Goal: Information Seeking & Learning: Learn about a topic

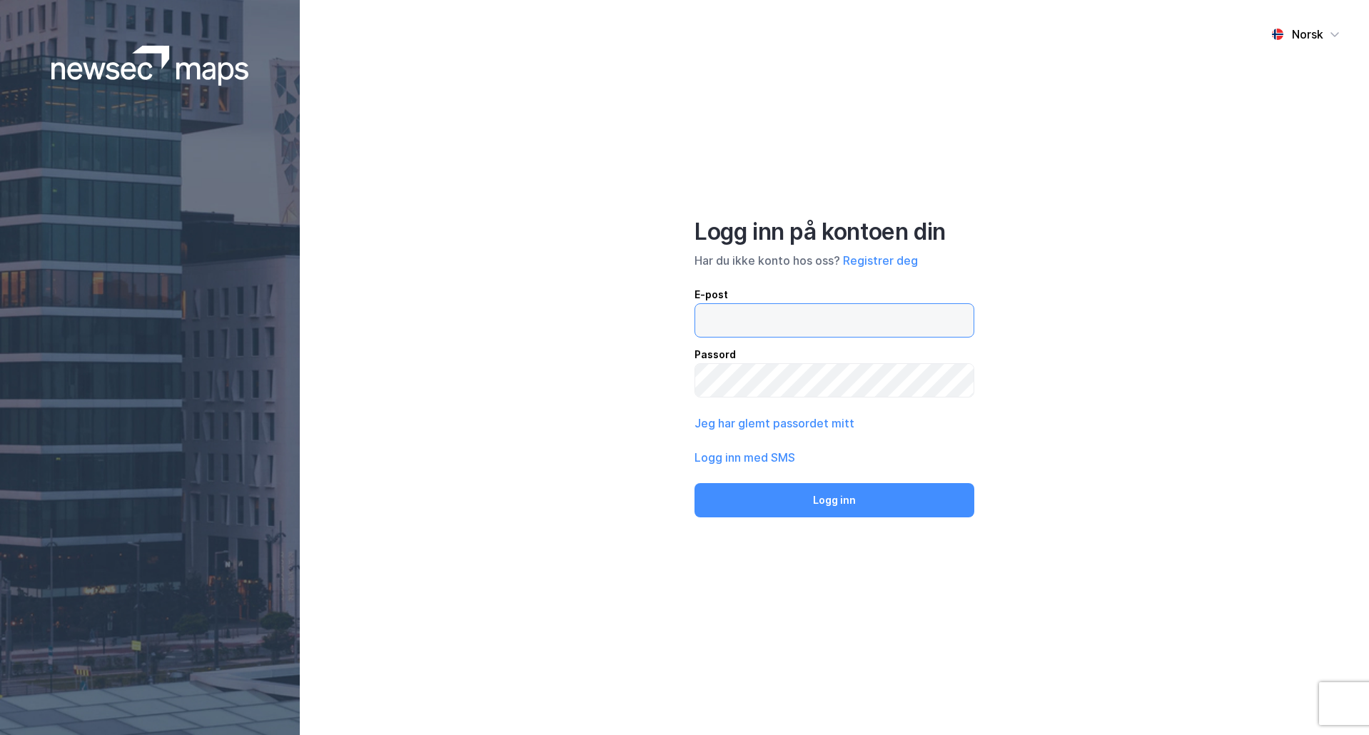
type input "[EMAIL_ADDRESS][DOMAIN_NAME]"
click at [815, 501] on button "Logg inn" at bounding box center [835, 500] width 280 height 34
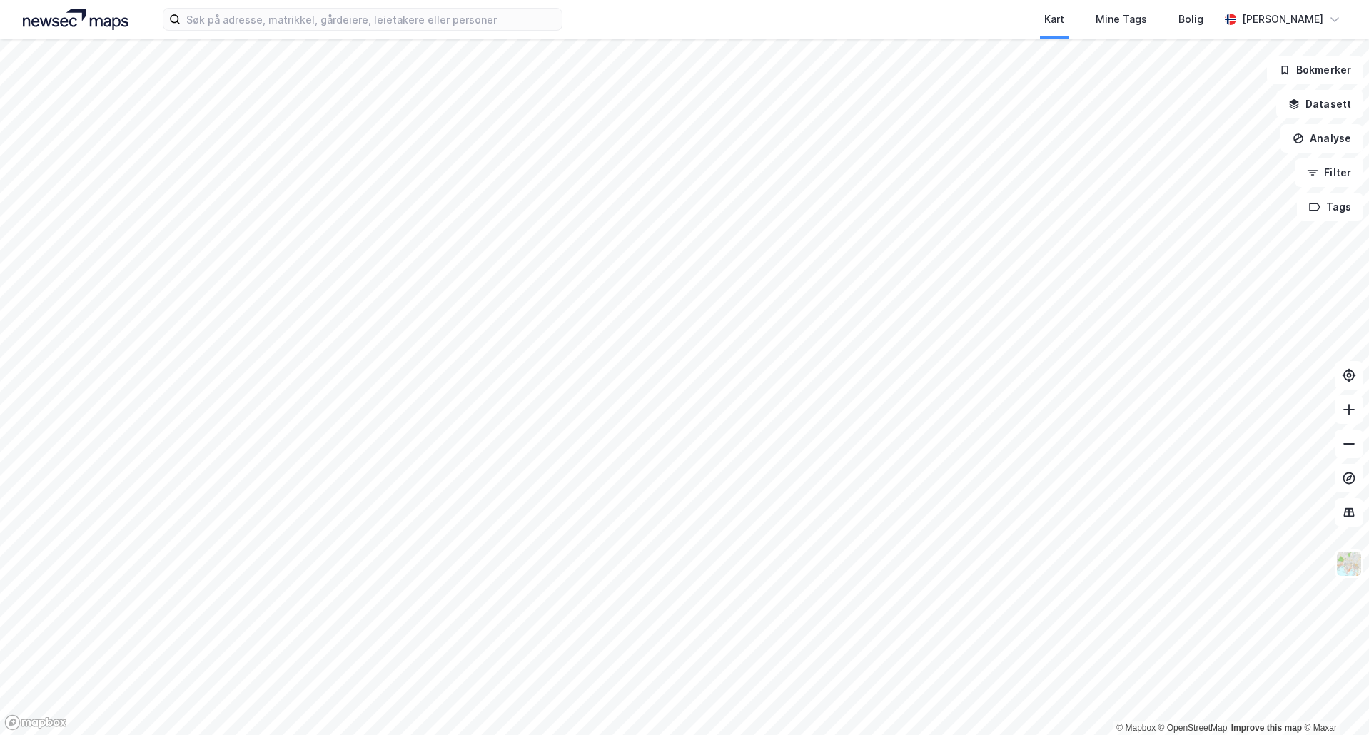
click at [1352, 565] on img at bounding box center [1349, 563] width 27 height 27
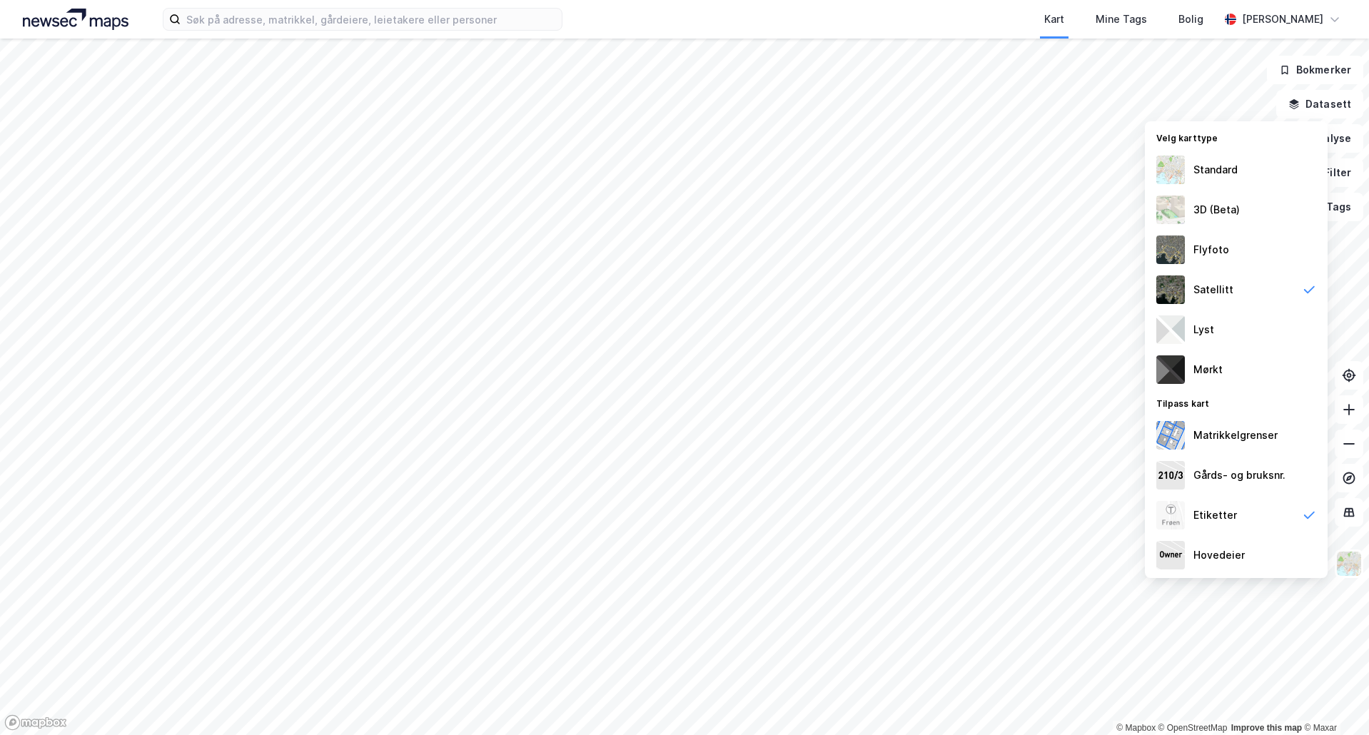
click at [1256, 548] on div "Hovedeier" at bounding box center [1236, 555] width 183 height 40
